Goal: Task Accomplishment & Management: Manage account settings

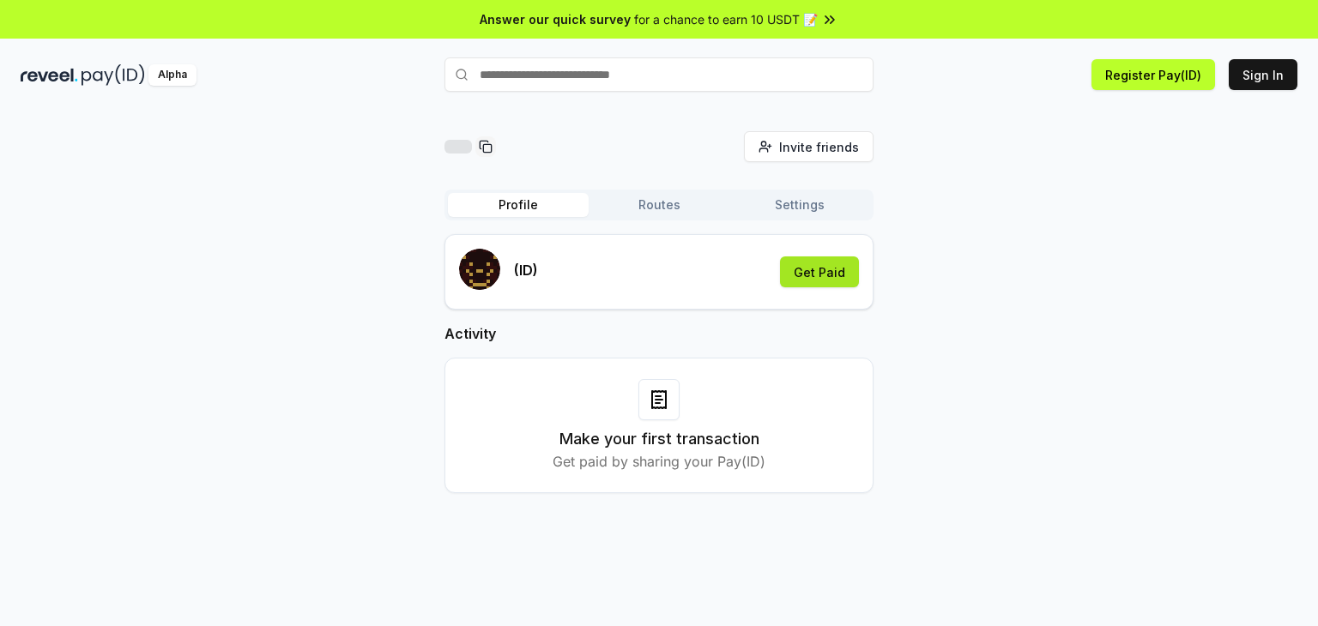
click at [841, 285] on button "Get Paid" at bounding box center [819, 272] width 79 height 31
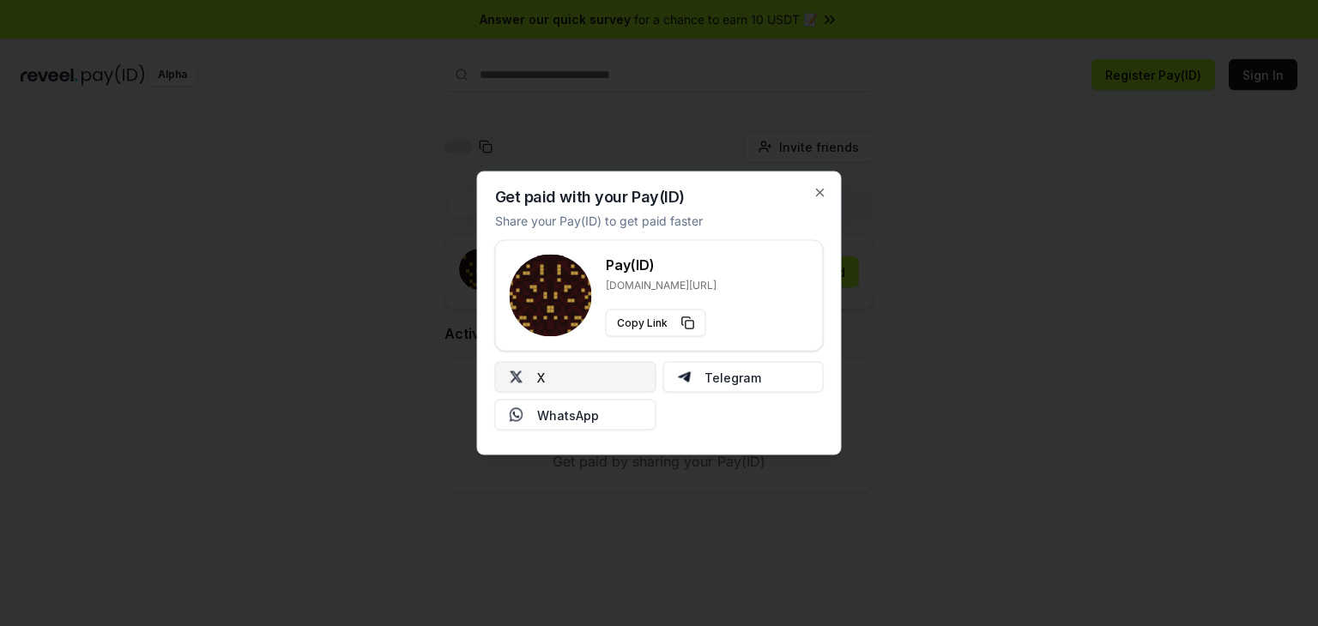
click at [623, 374] on button "X" at bounding box center [575, 377] width 161 height 31
click at [620, 389] on button "X" at bounding box center [575, 377] width 161 height 31
click at [611, 377] on button "X" at bounding box center [575, 377] width 161 height 31
click at [826, 193] on icon "button" at bounding box center [820, 193] width 14 height 14
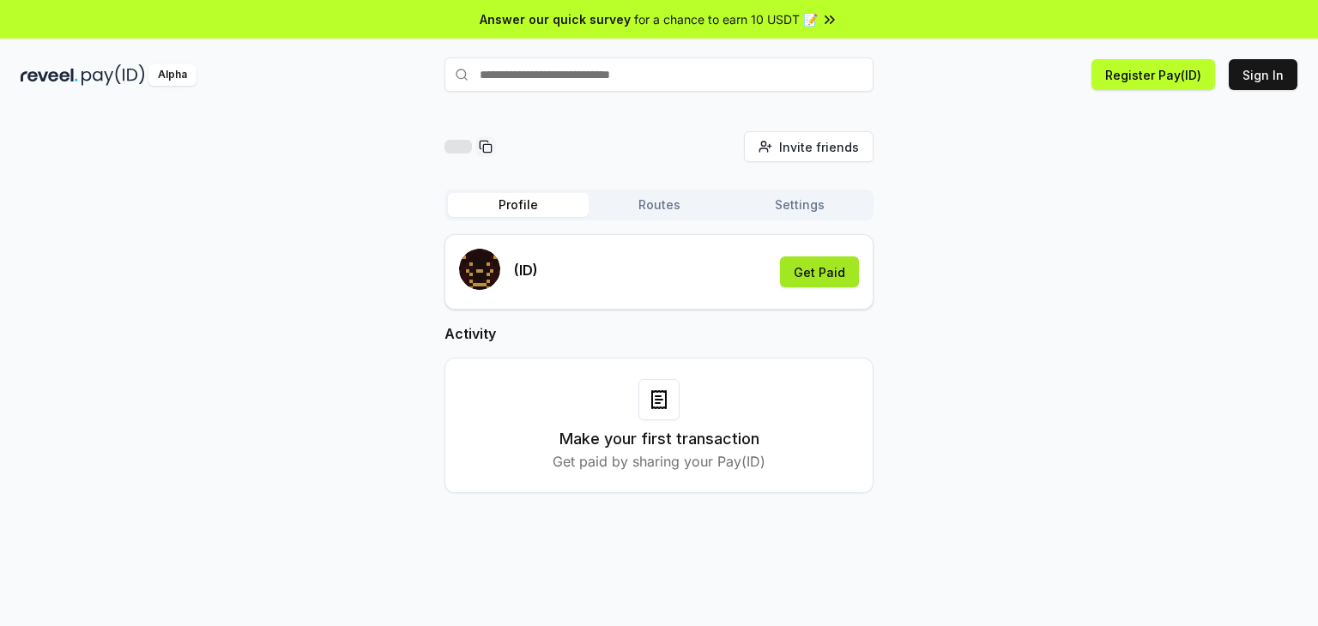
click at [811, 262] on button "Get Paid" at bounding box center [819, 272] width 79 height 31
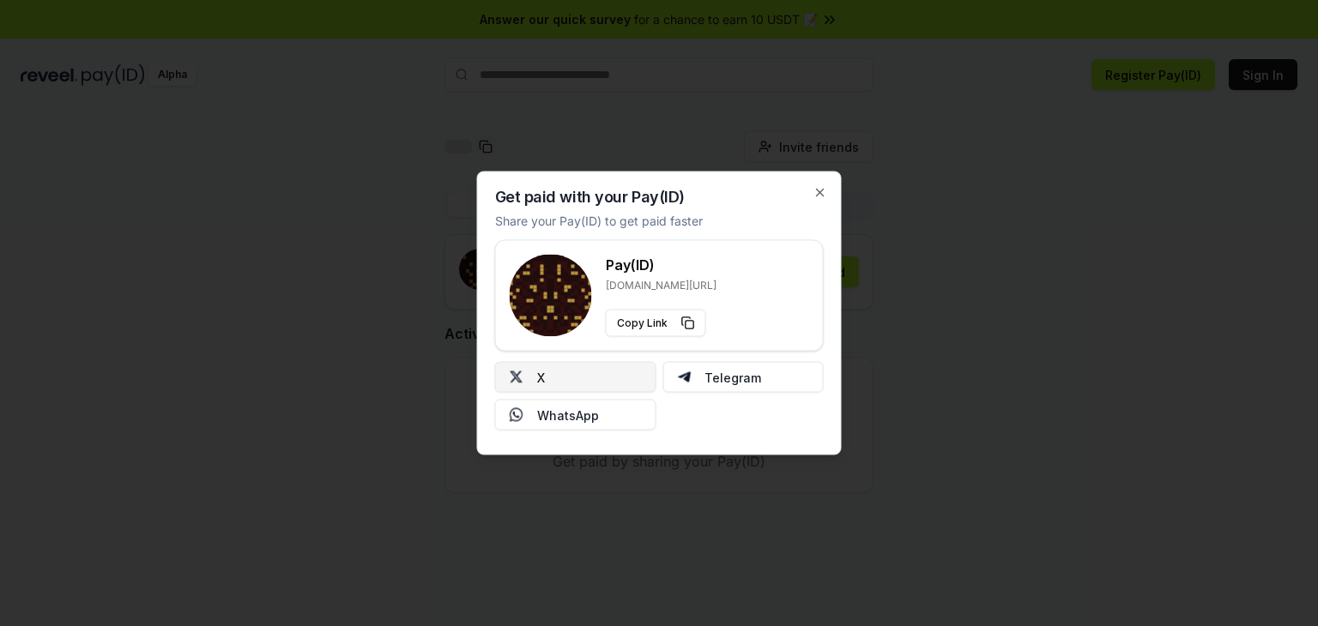
click at [608, 367] on button "X" at bounding box center [575, 377] width 161 height 31
